Goal: Task Accomplishment & Management: Complete application form

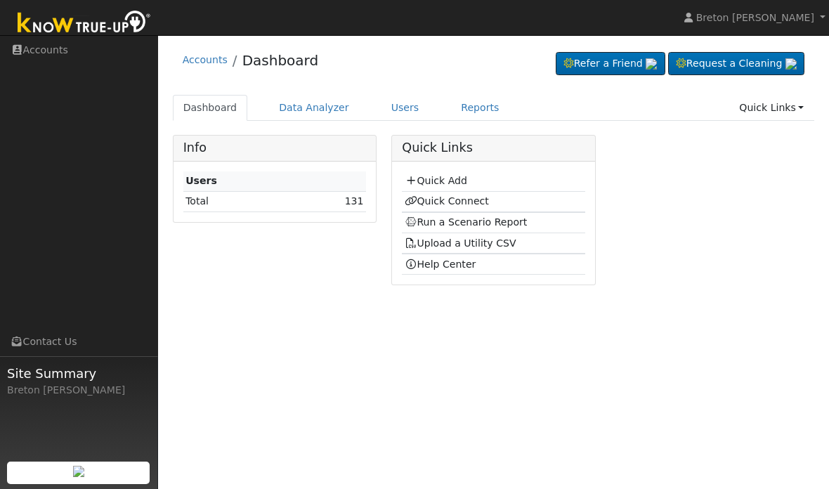
click at [452, 179] on link "Quick Add" at bounding box center [436, 180] width 63 height 11
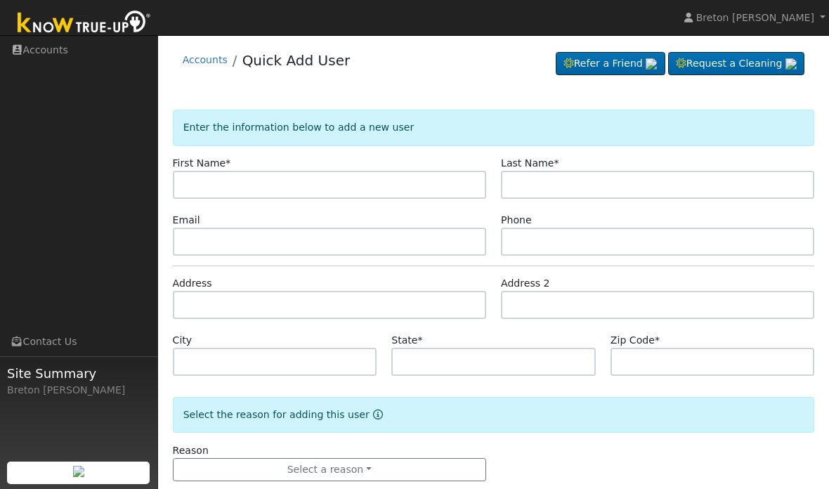
click at [234, 182] on input "text" at bounding box center [329, 185] width 313 height 28
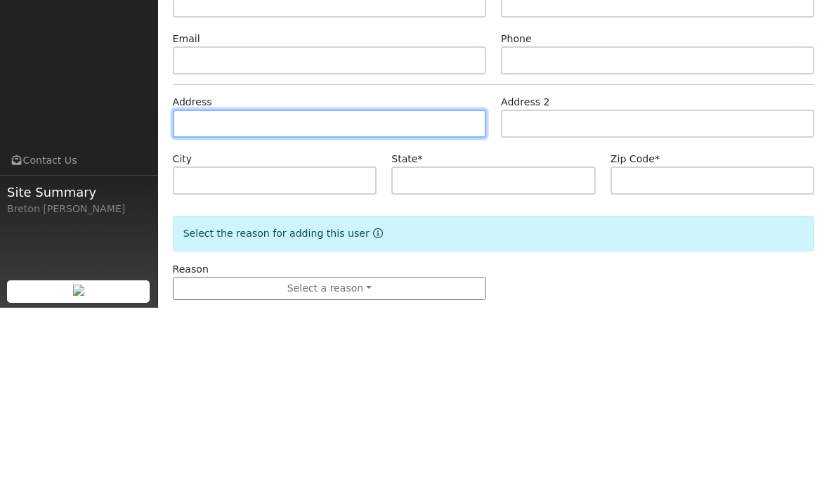
click at [243, 291] on input "text" at bounding box center [329, 305] width 313 height 28
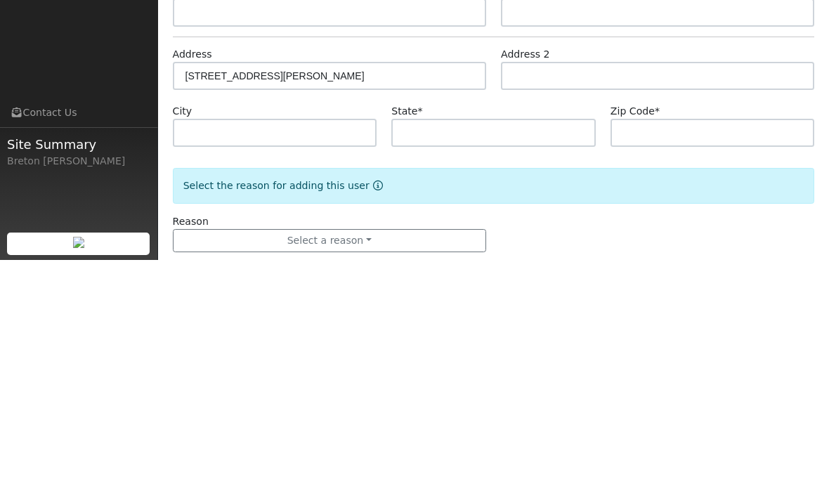
scroll to position [27, 0]
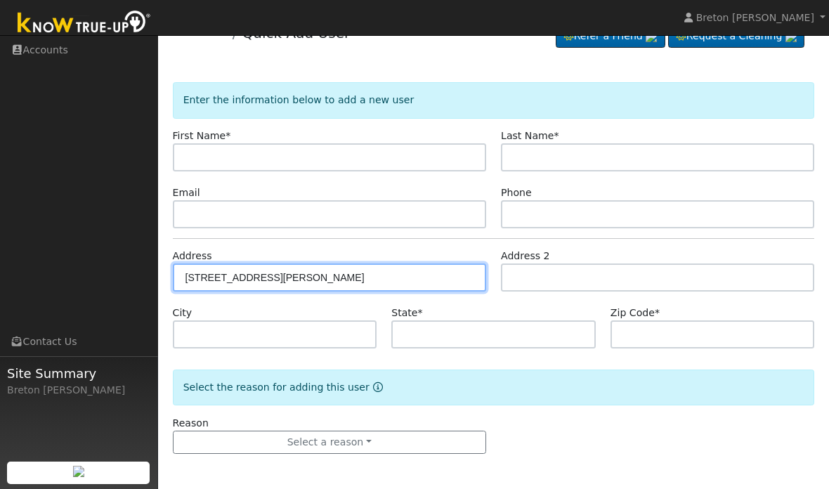
type input "2329 East Ashcroft Avenue"
type input "Fresno"
type input "CA"
type input "93726"
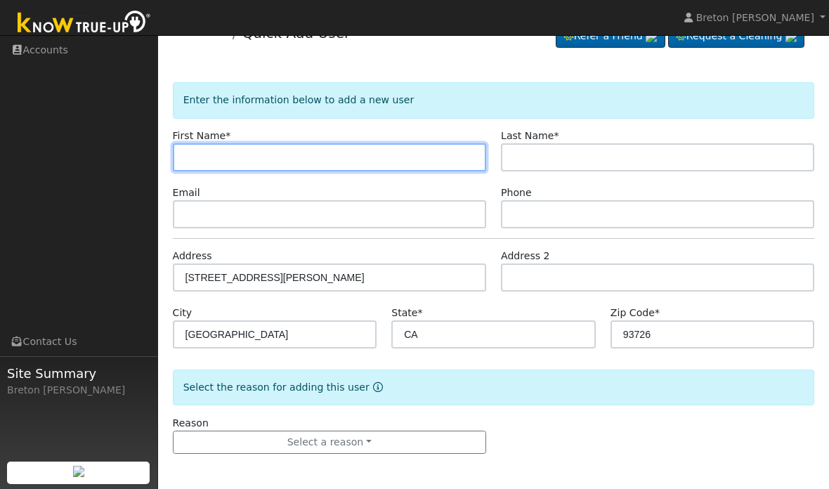
click at [330, 167] on input "text" at bounding box center [329, 157] width 313 height 28
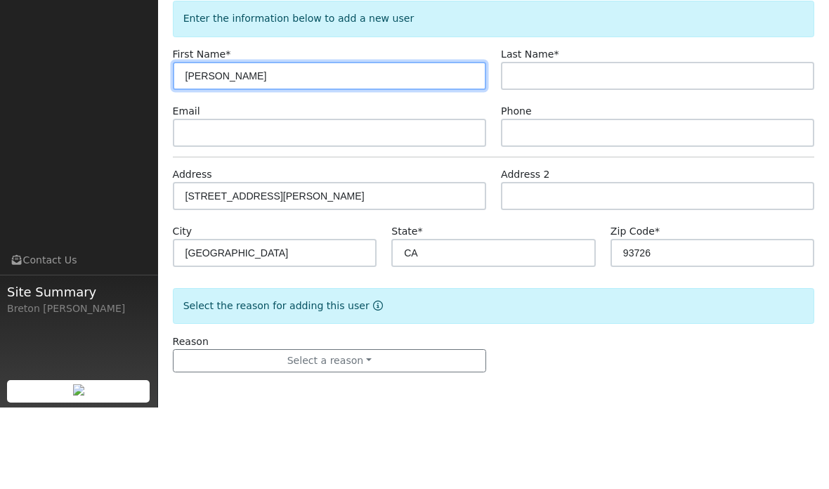
type input "Abelardo"
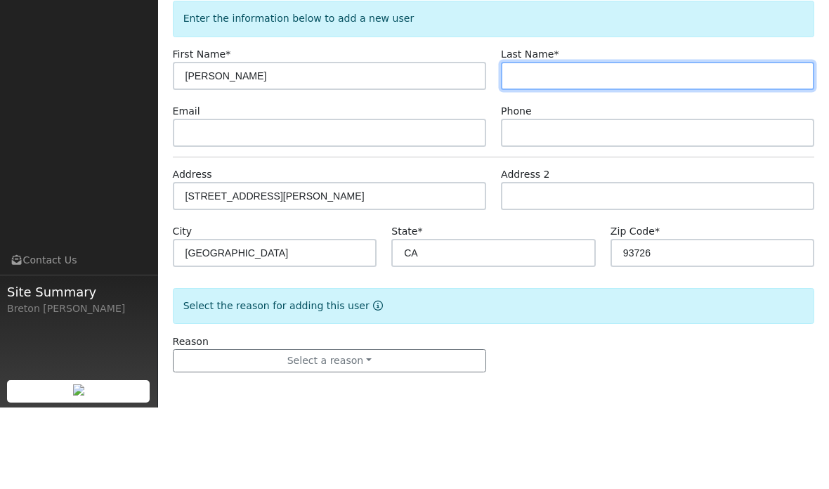
click at [580, 143] on input "text" at bounding box center [657, 157] width 313 height 28
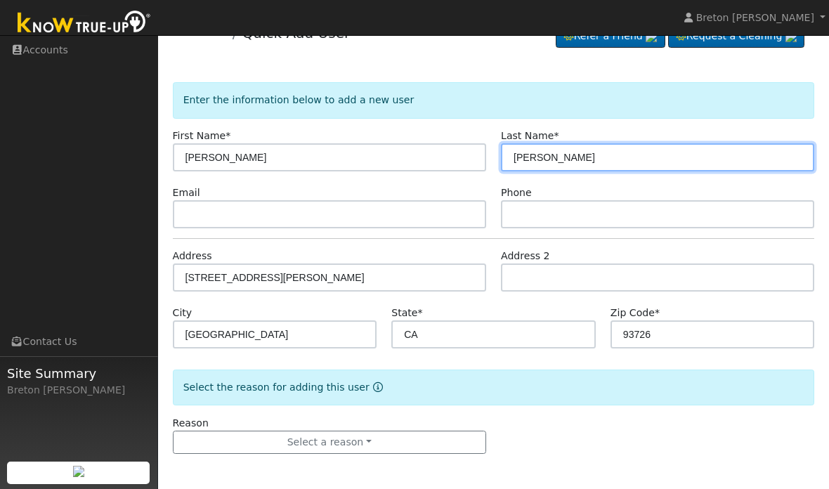
type input "Covarrubias"
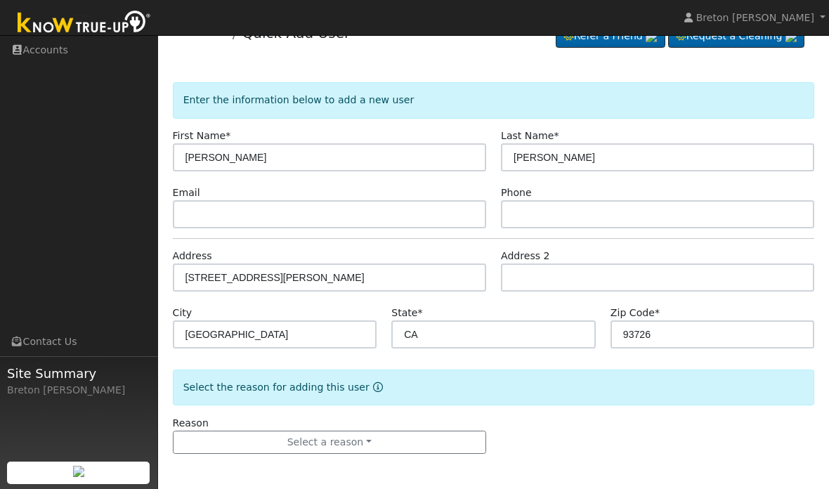
click at [350, 445] on button "Select a reason" at bounding box center [329, 443] width 313 height 24
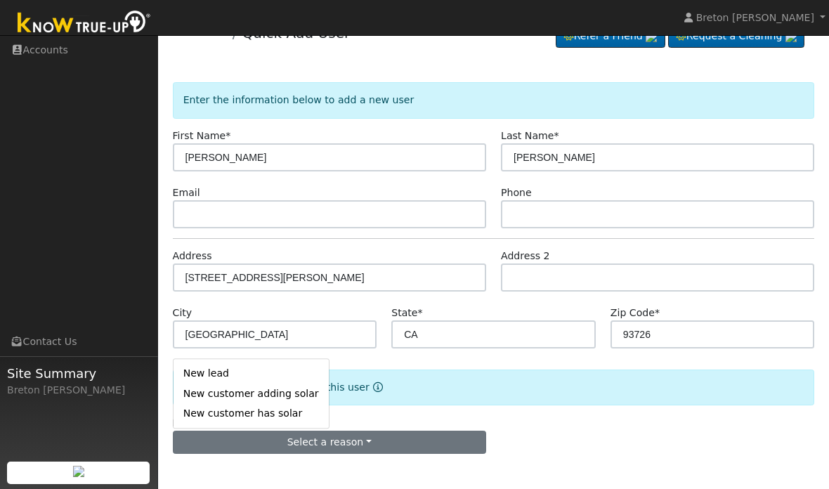
click at [250, 370] on link "New lead" at bounding box center [251, 374] width 155 height 20
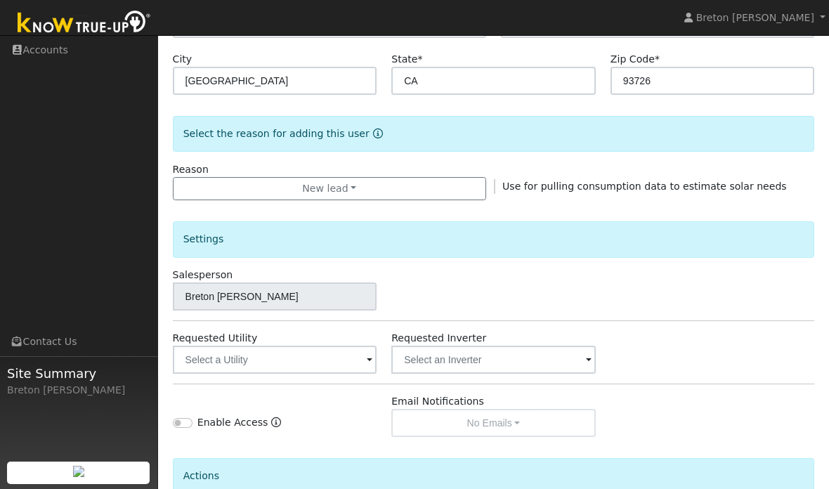
scroll to position [262, 0]
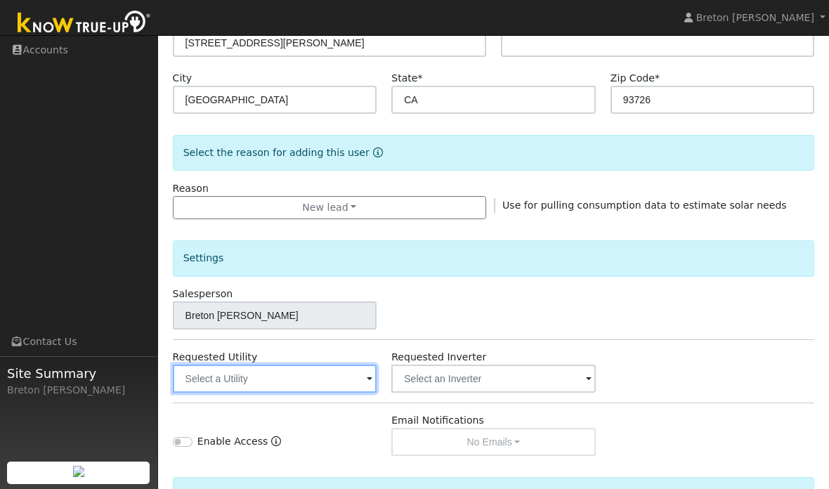
click at [317, 389] on input "text" at bounding box center [275, 379] width 204 height 28
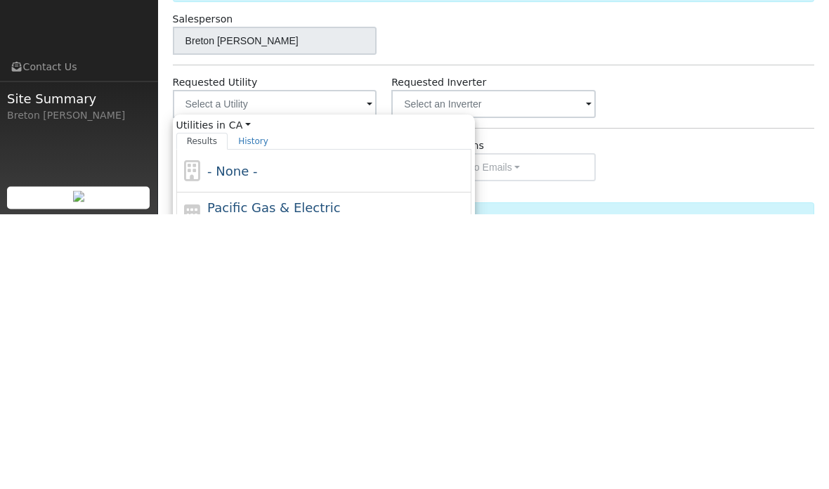
click at [274, 476] on span "Pacific Gas & Electric" at bounding box center [273, 483] width 133 height 15
type input "Pacific Gas & Electric"
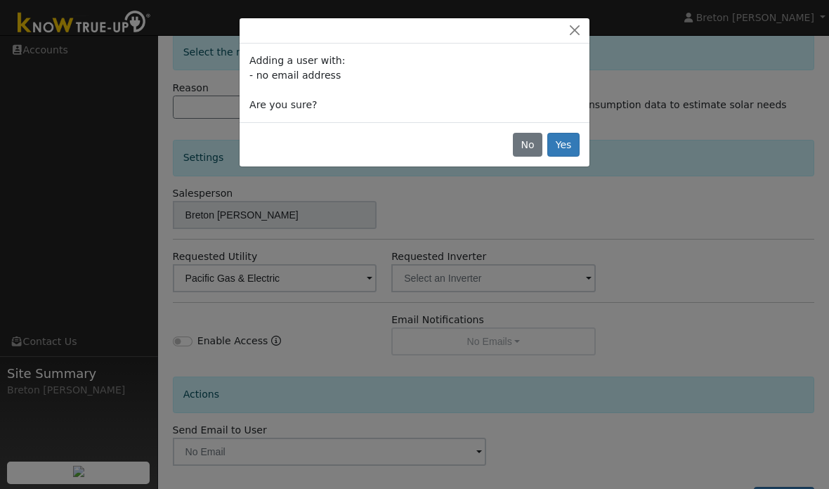
click at [573, 139] on button "Yes" at bounding box center [563, 145] width 32 height 24
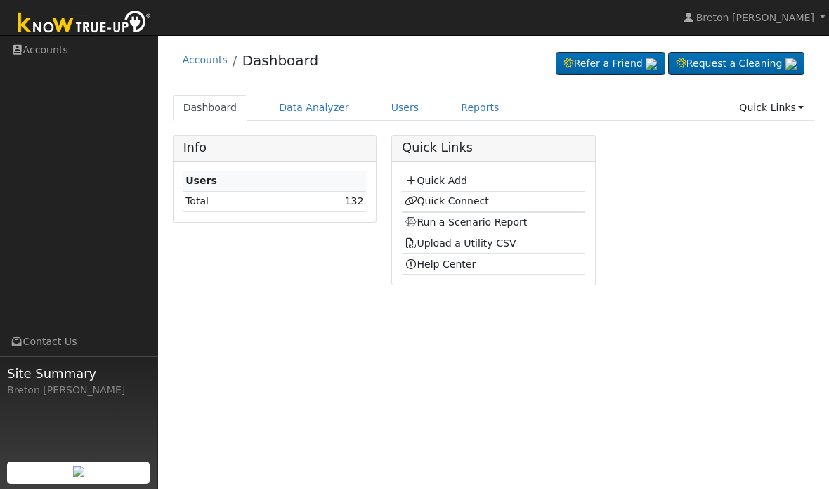
click at [458, 197] on link "Quick Connect" at bounding box center [447, 200] width 84 height 11
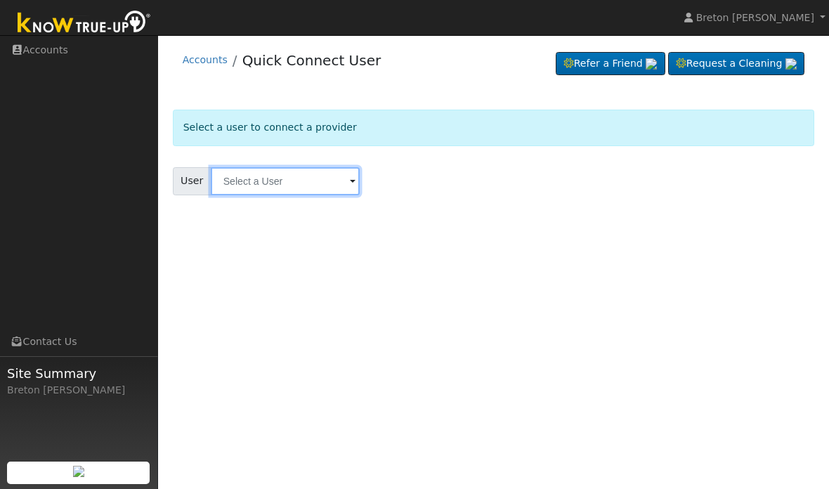
click at [279, 189] on input "text" at bounding box center [285, 181] width 149 height 28
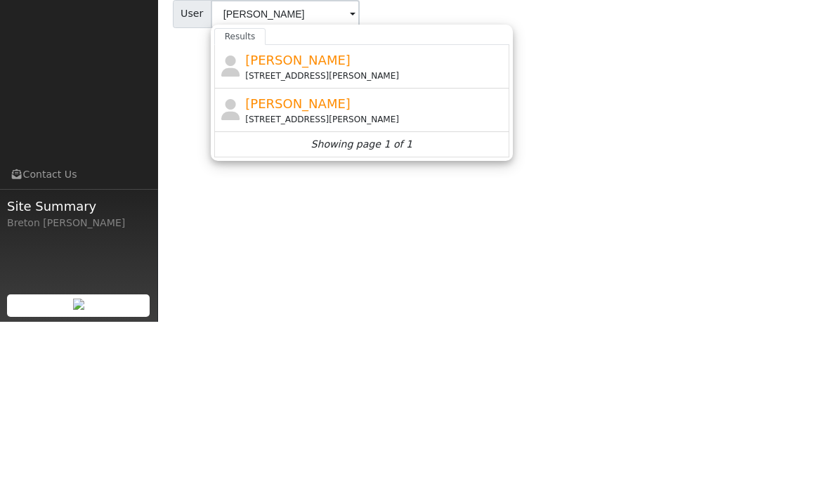
click at [357, 261] on div "[PERSON_NAME] [STREET_ADDRESS][PERSON_NAME]" at bounding box center [375, 277] width 261 height 32
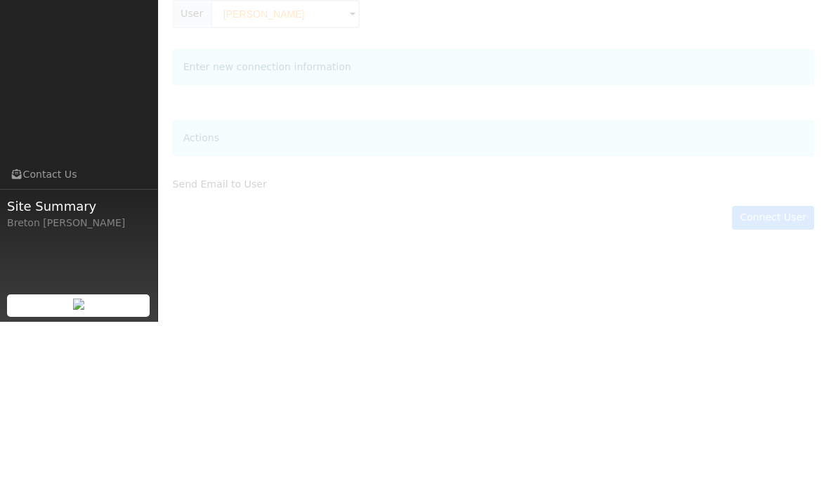
type input "[PERSON_NAME]"
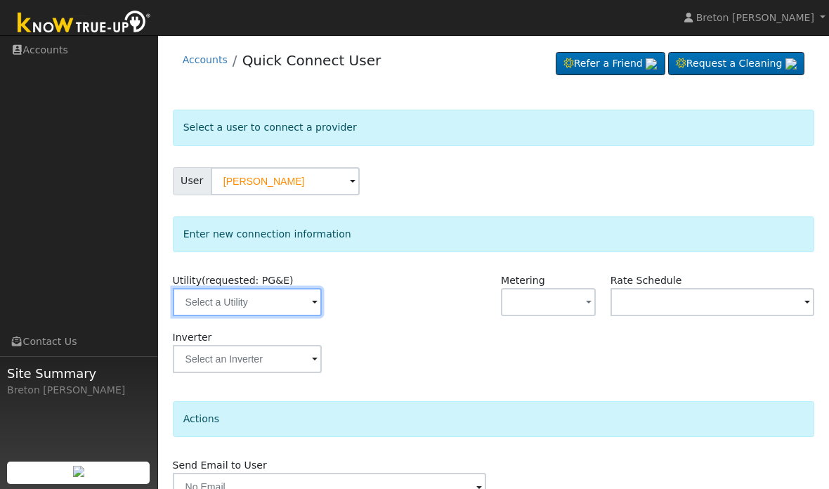
click at [228, 301] on input "text" at bounding box center [247, 302] width 149 height 28
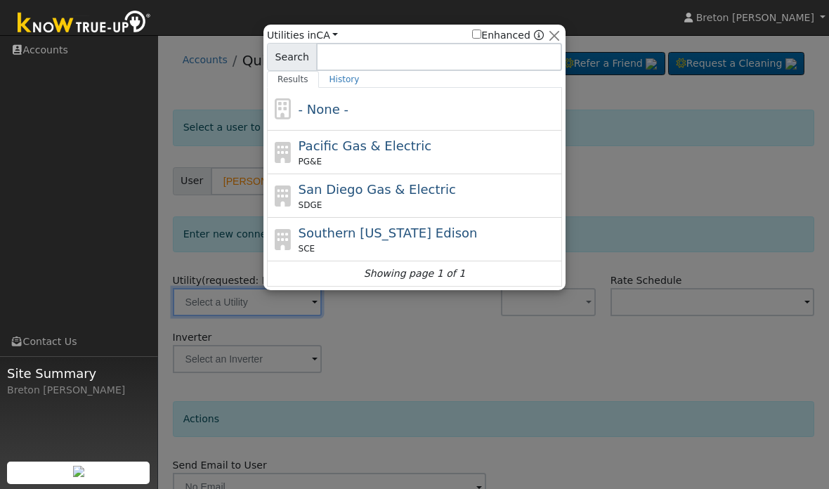
click at [382, 141] on span "Pacific Gas & Electric" at bounding box center [365, 145] width 133 height 15
type input "PG&E"
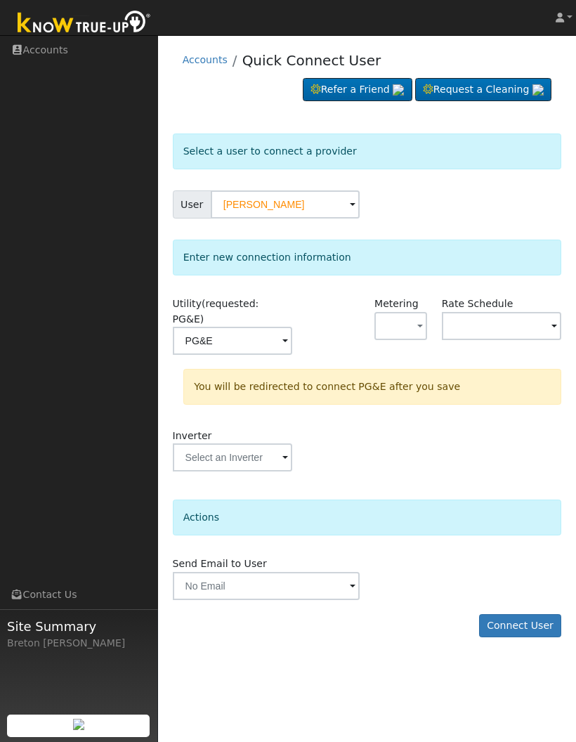
click at [524, 488] on button "Connect User" at bounding box center [520, 626] width 83 height 24
